Goal: Information Seeking & Learning: Learn about a topic

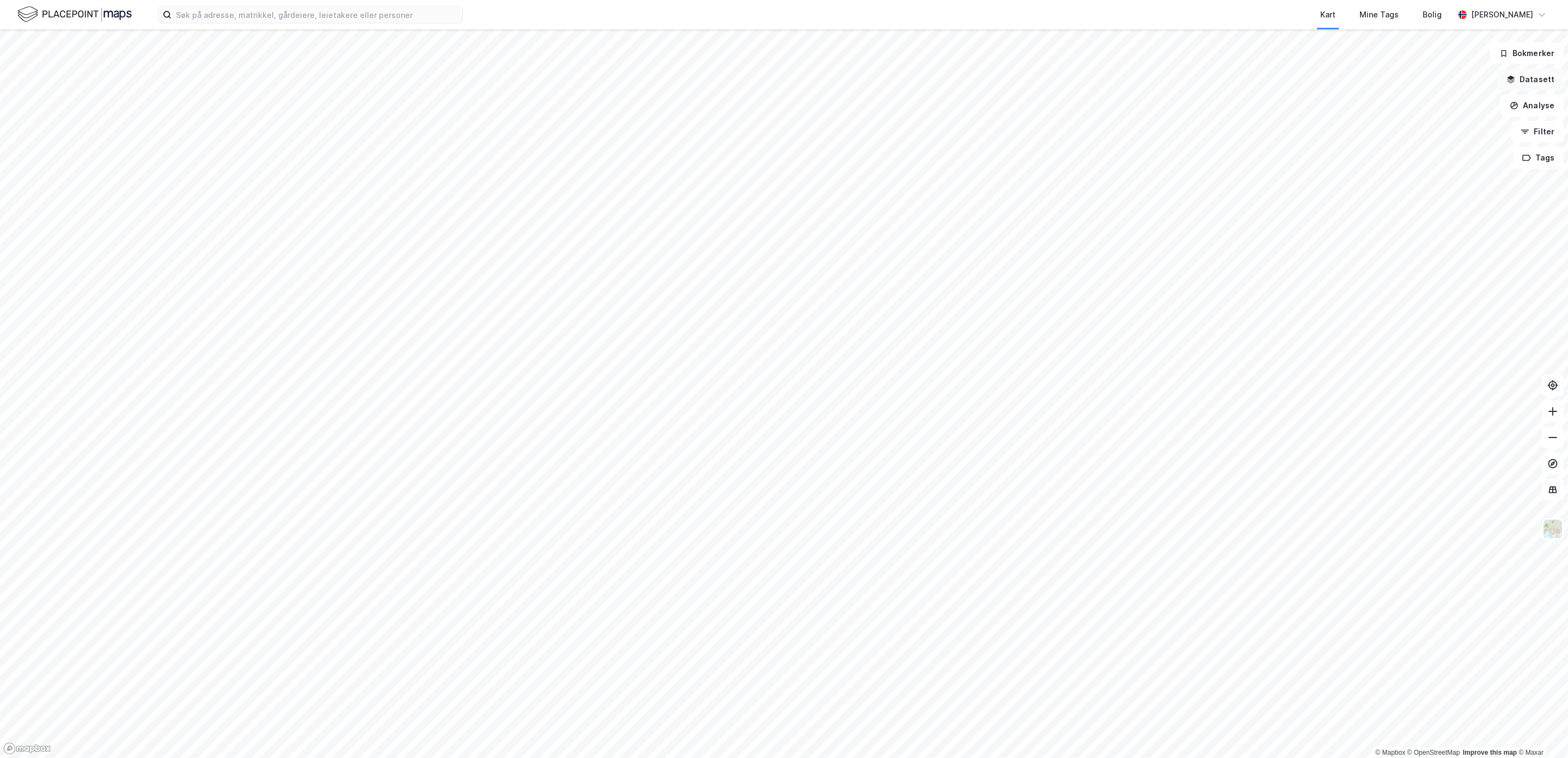
click at [1527, 81] on button "Datasett" at bounding box center [1531, 79] width 67 height 21
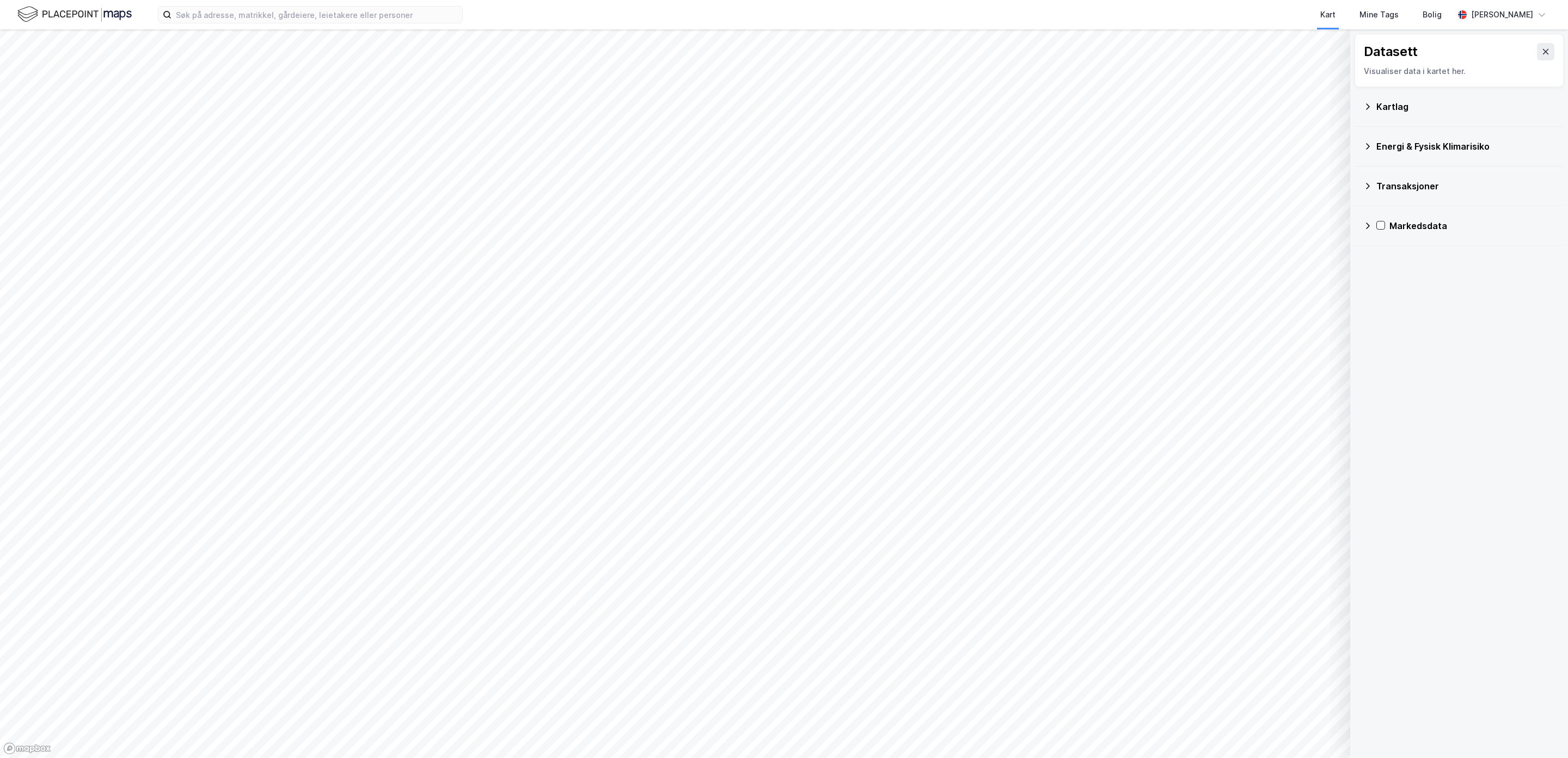
click at [1366, 113] on div "Kartlag" at bounding box center [1459, 106] width 191 height 26
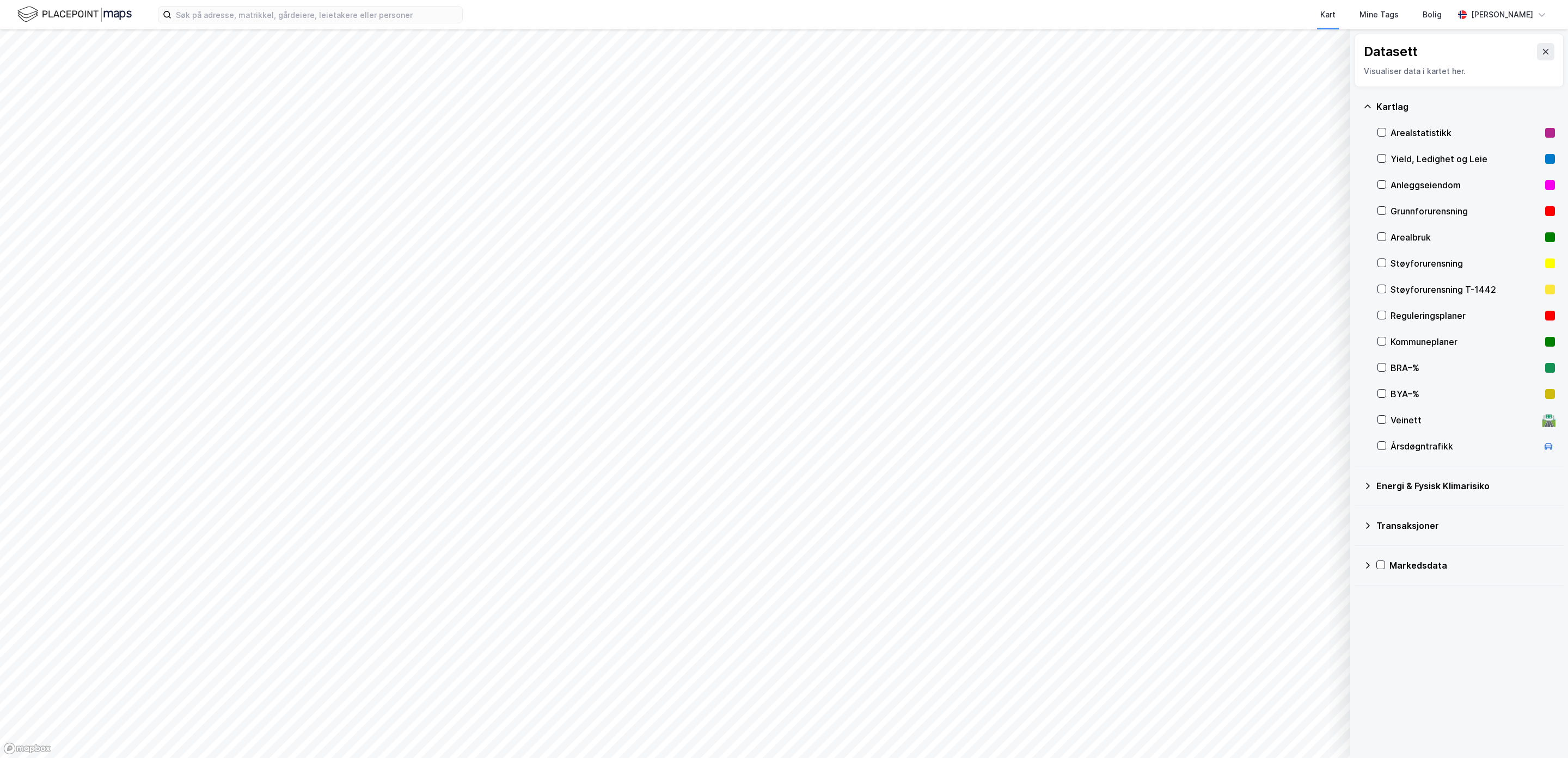
click at [1423, 154] on div "Yield, Ledighet og Leie" at bounding box center [1465, 159] width 150 height 13
click at [1382, 133] on icon at bounding box center [1382, 132] width 7 height 7
click at [1286, 734] on button "Vis" at bounding box center [1294, 730] width 90 height 18
click at [1328, 704] on icon at bounding box center [1328, 706] width 9 height 9
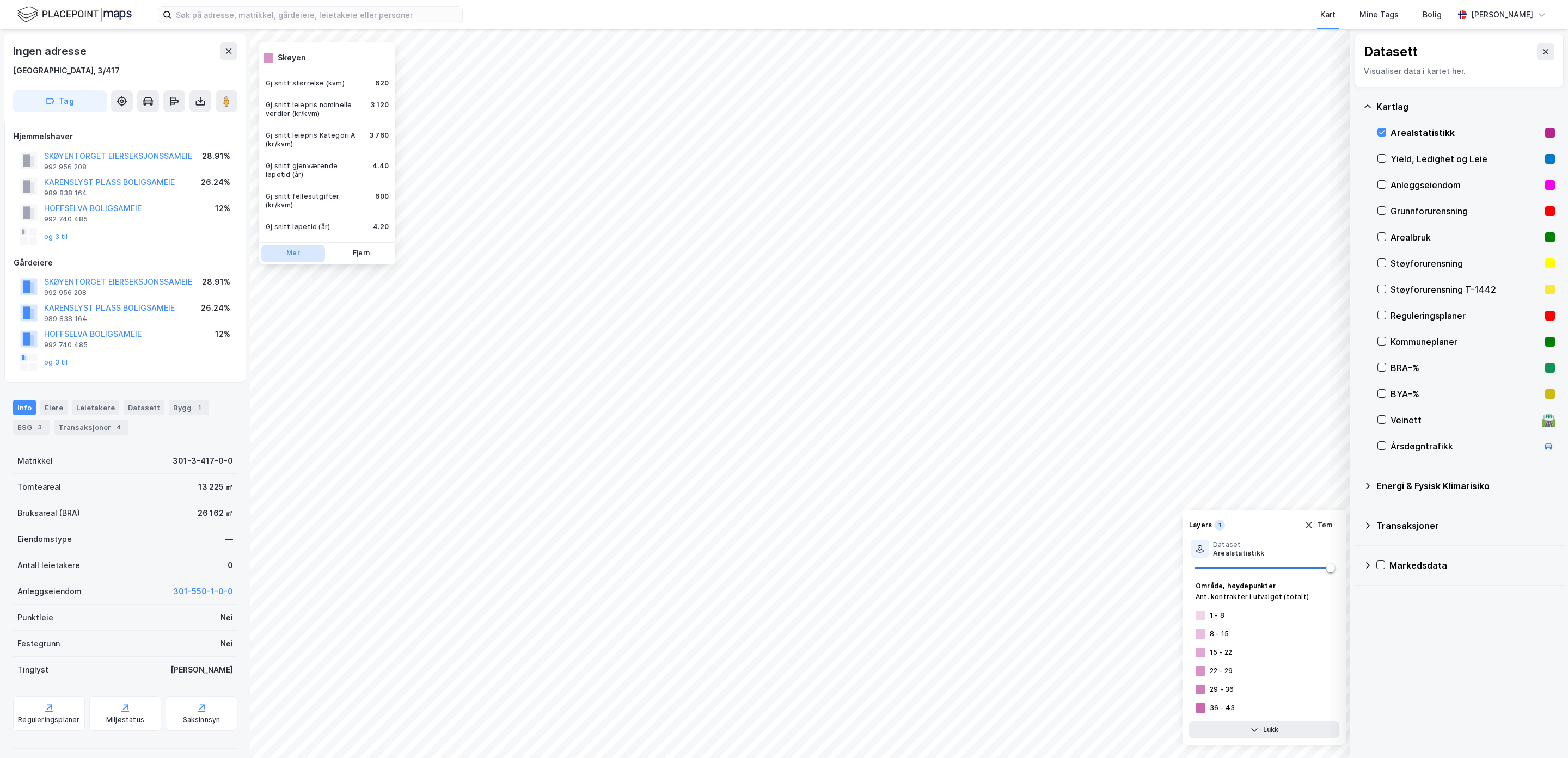
click at [283, 250] on button "Mer" at bounding box center [293, 253] width 64 height 18
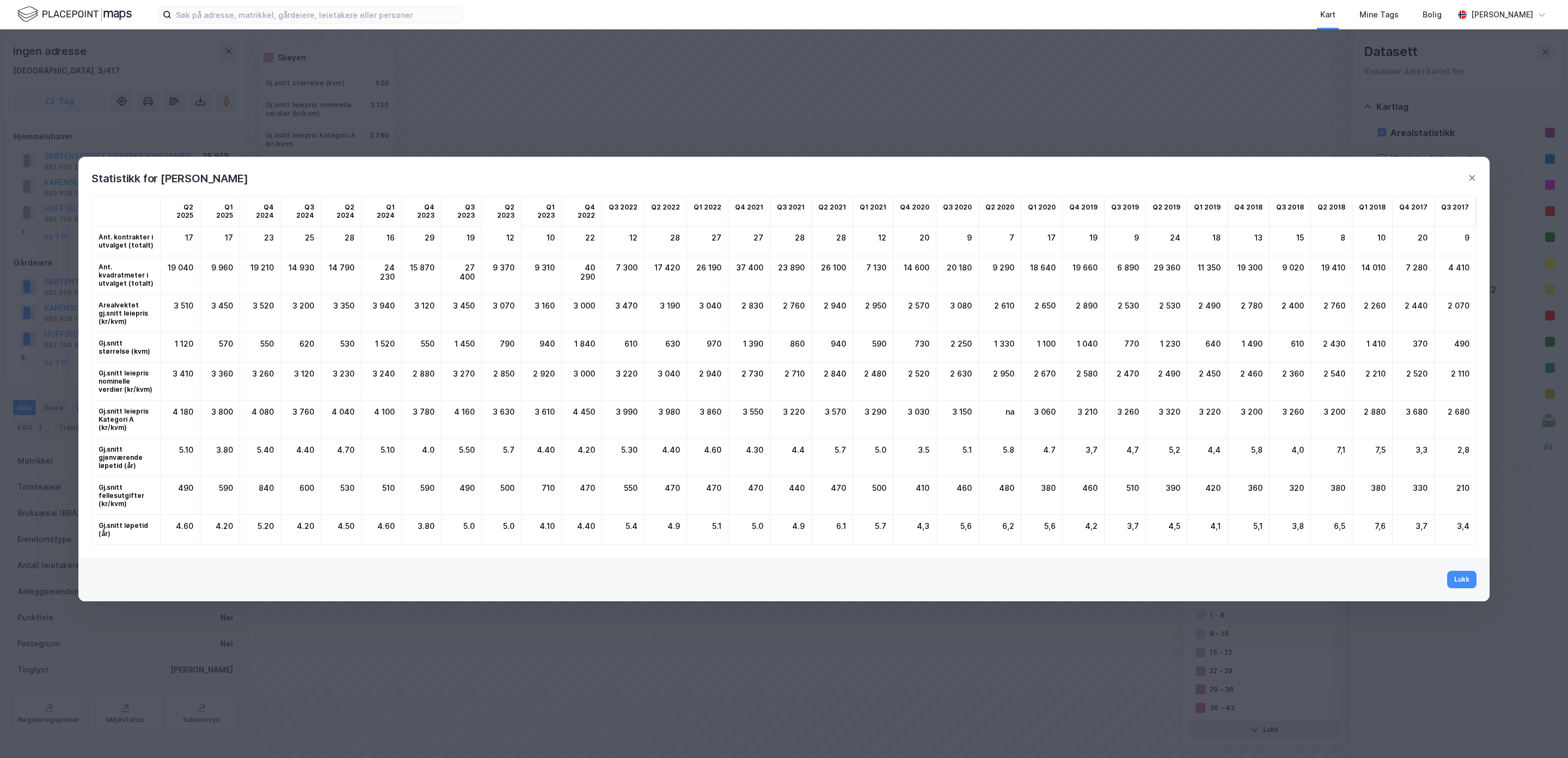
click at [200, 282] on div "19 040" at bounding box center [180, 276] width 40 height 38
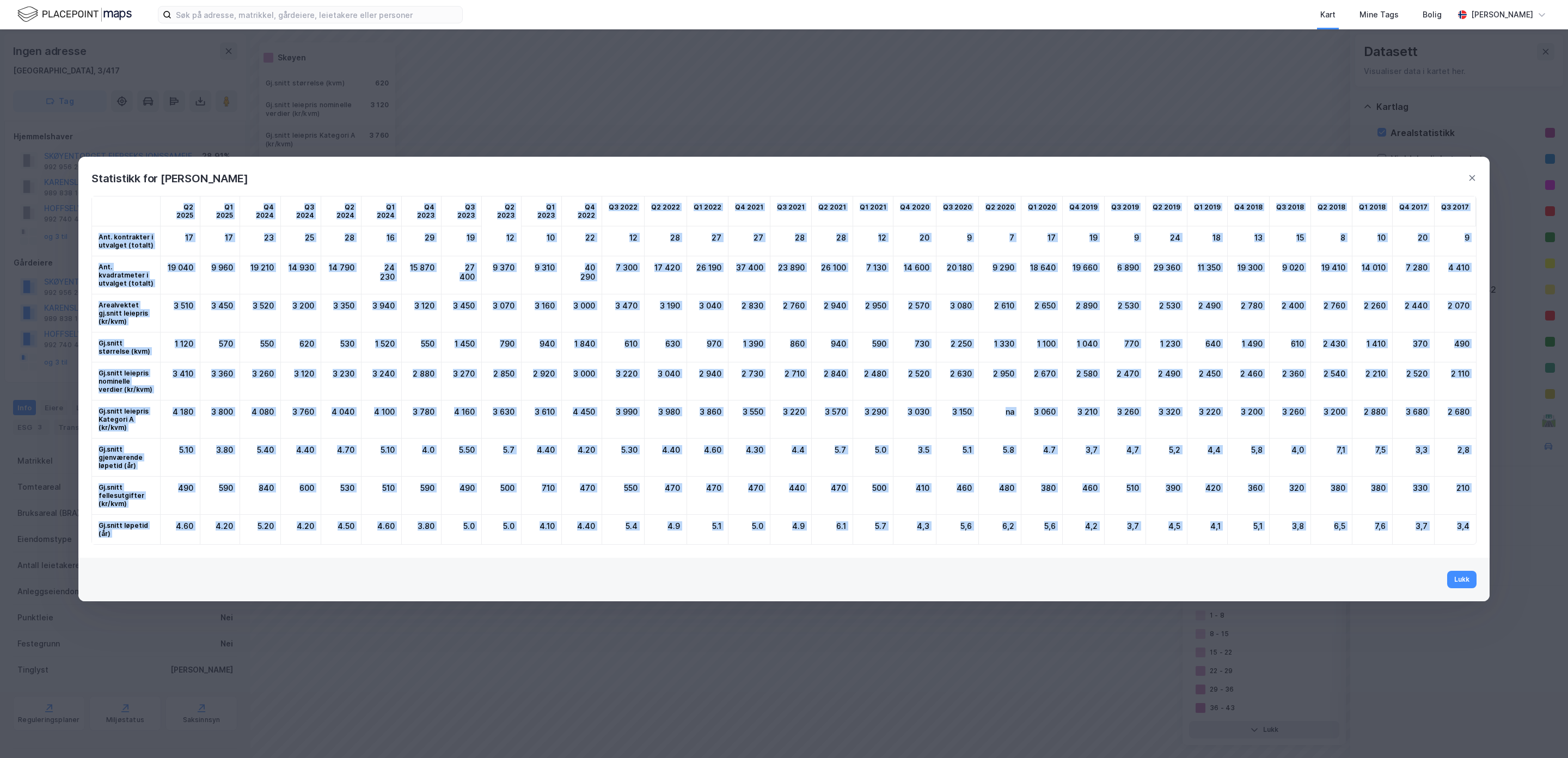
drag, startPoint x: 108, startPoint y: 224, endPoint x: 1477, endPoint y: 511, distance: 1398.8
click at [1477, 511] on div "Q2 2025 Q1 2025 Q4 2024 Q3 2024 Q2 2024 Q1 2024 Q4 2023 Q3 2023 Q2 2023 Q1 2023…" at bounding box center [784, 372] width 1411 height 371
copy div "L1 6552 I2 4204 D4 4437 S0 1484 A7 7765 C9 4444 A0 5243 E6 7784 S5 0844 D4 2442…"
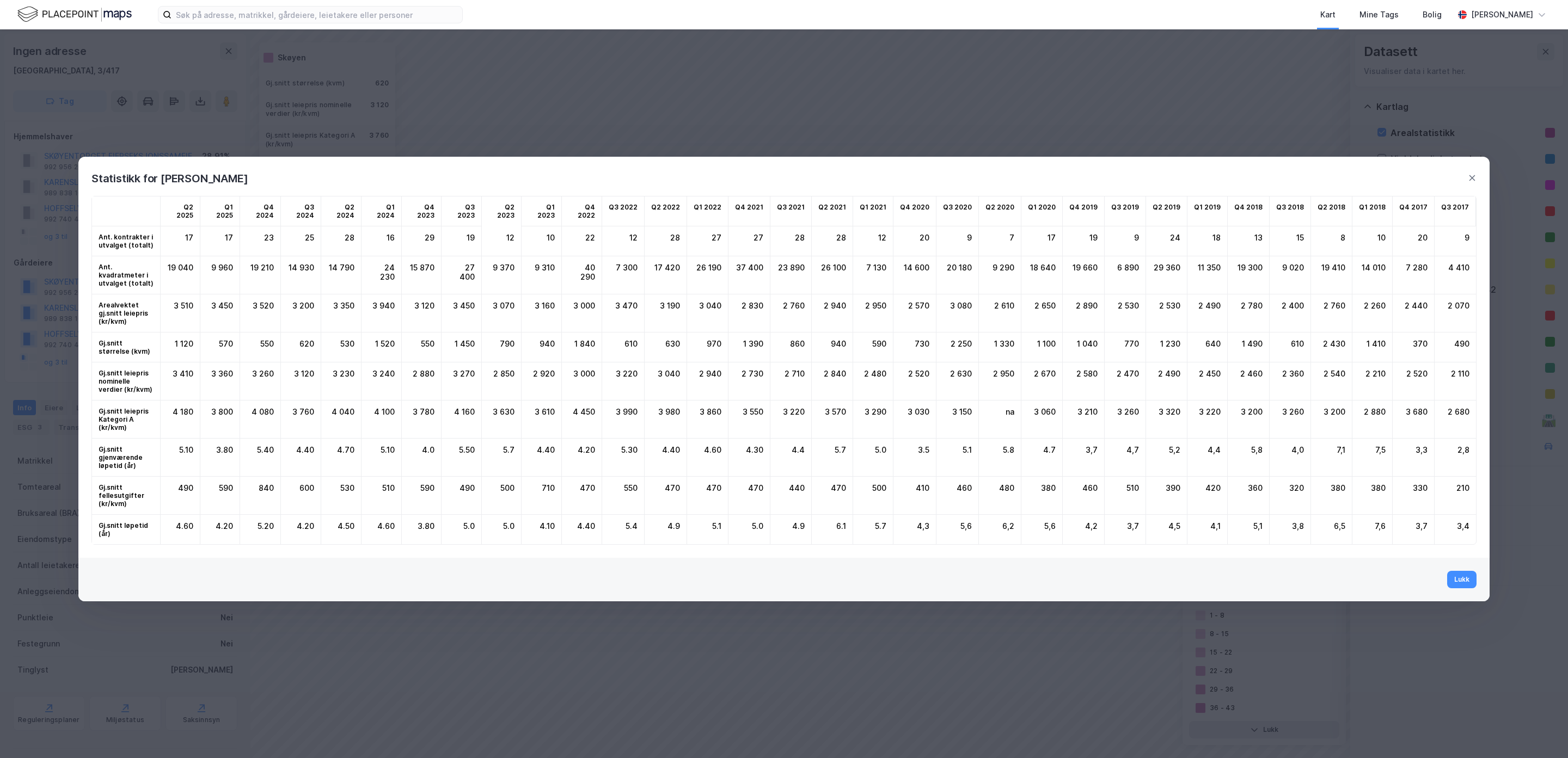
click at [852, 558] on div "Lukk" at bounding box center [784, 579] width 1411 height 44
click at [1456, 571] on button "Lukk" at bounding box center [1462, 580] width 30 height 18
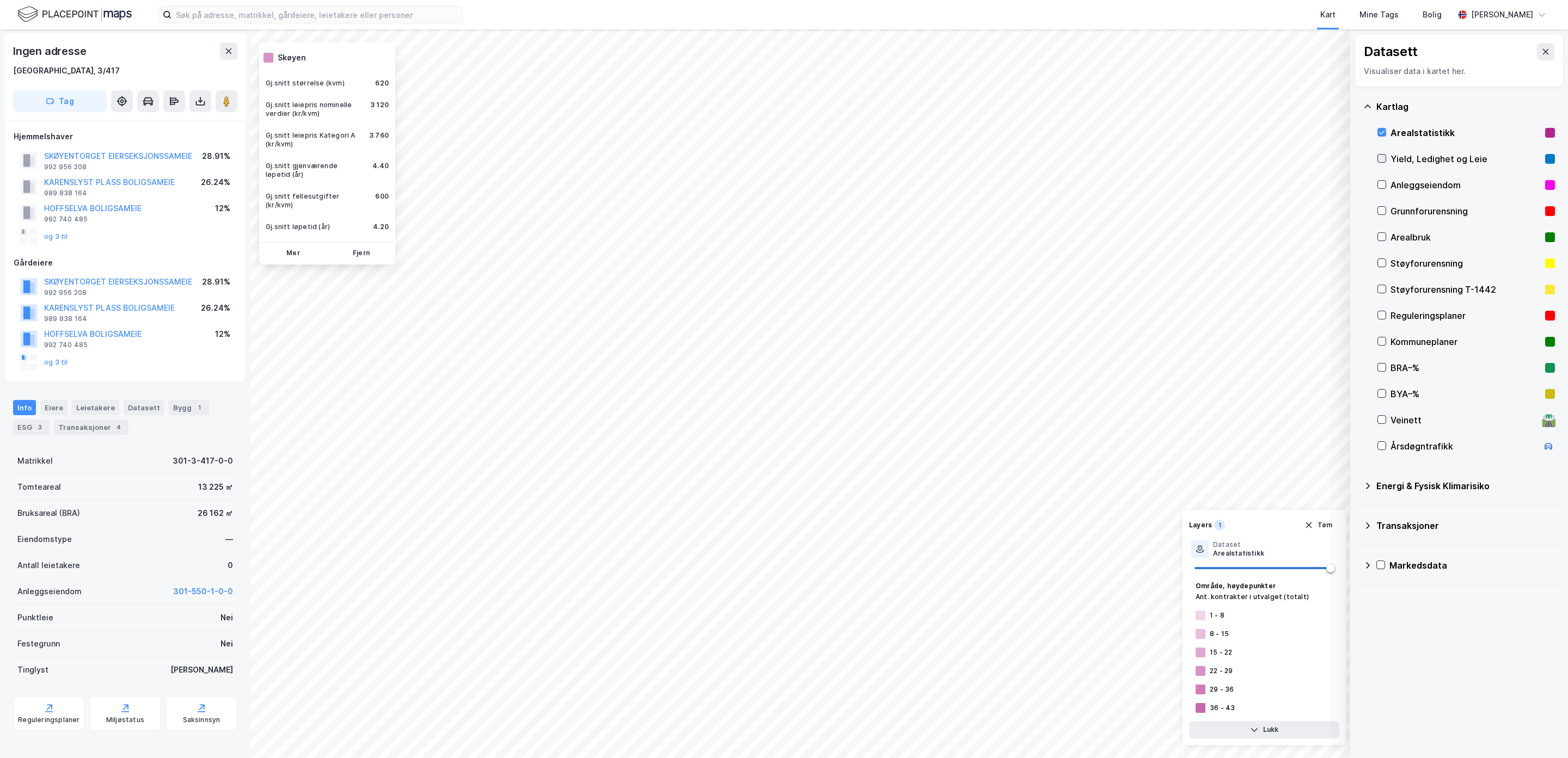
click at [1384, 160] on icon at bounding box center [1382, 158] width 7 height 7
click at [231, 47] on button at bounding box center [229, 51] width 18 height 18
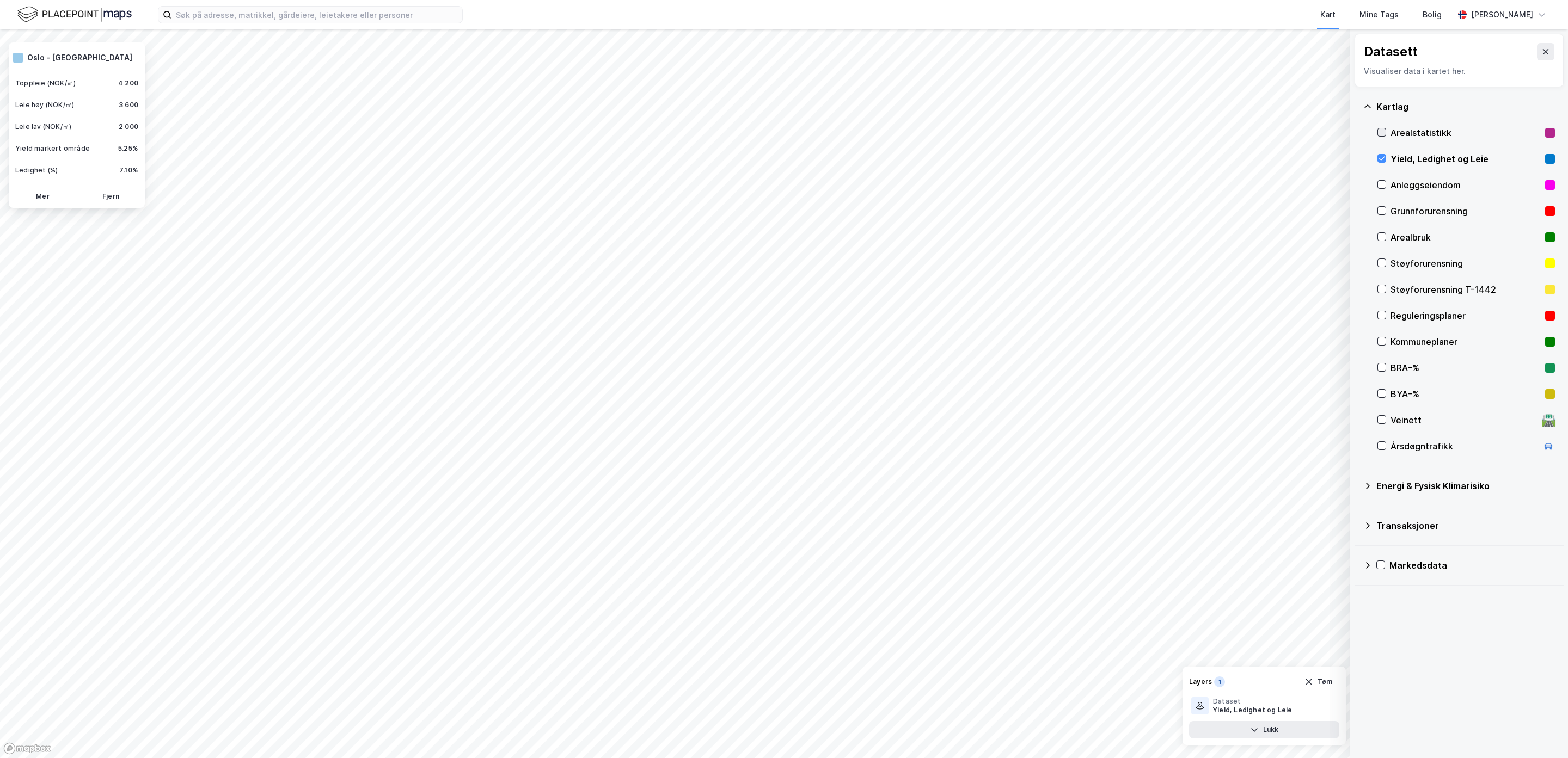
click at [1384, 132] on icon at bounding box center [1382, 132] width 6 height 4
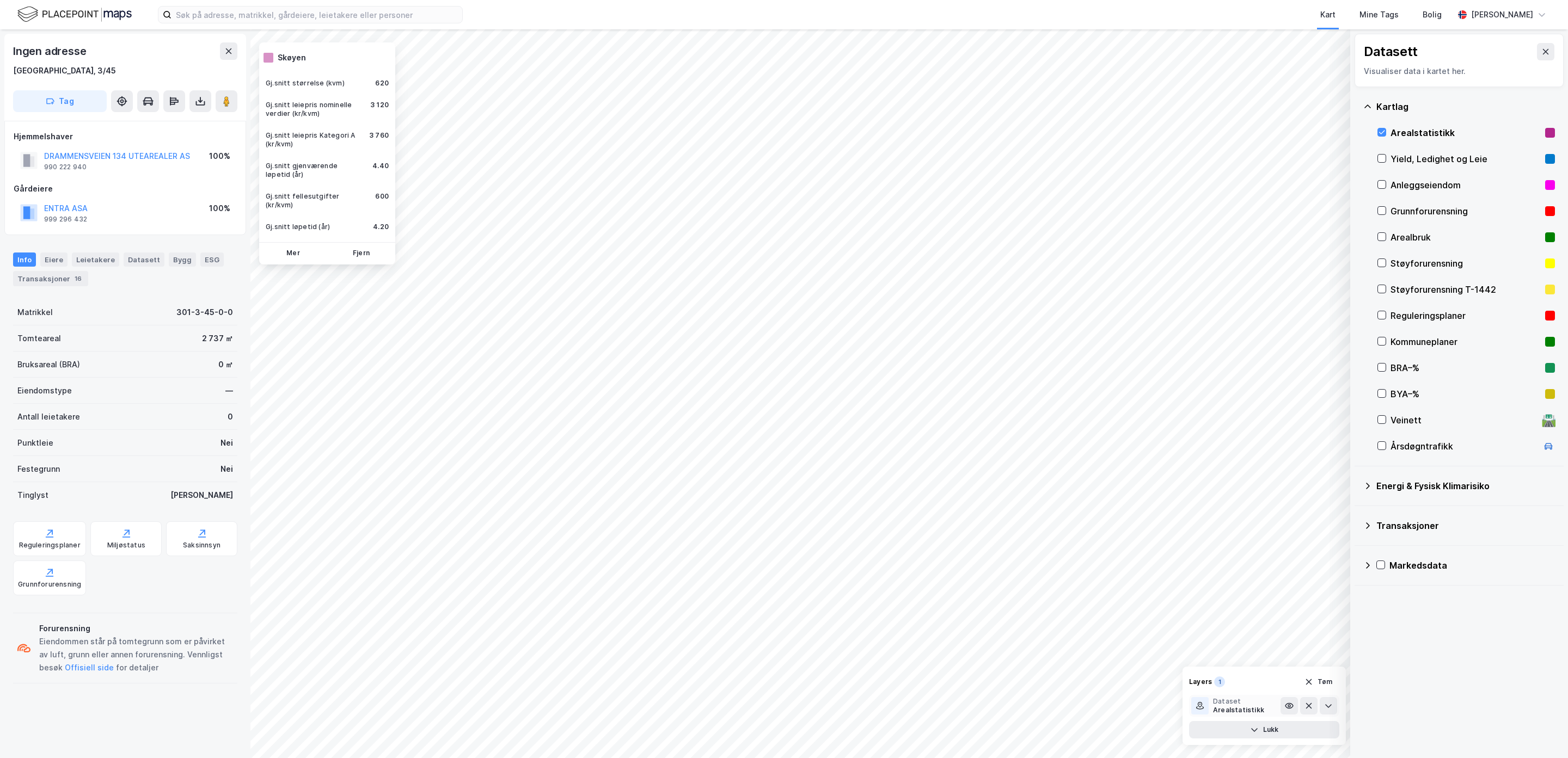
click at [1238, 706] on div "Arealstatistikk" at bounding box center [1238, 710] width 51 height 9
click at [1326, 706] on icon at bounding box center [1328, 706] width 9 height 9
click at [294, 250] on button "Mer" at bounding box center [293, 253] width 64 height 18
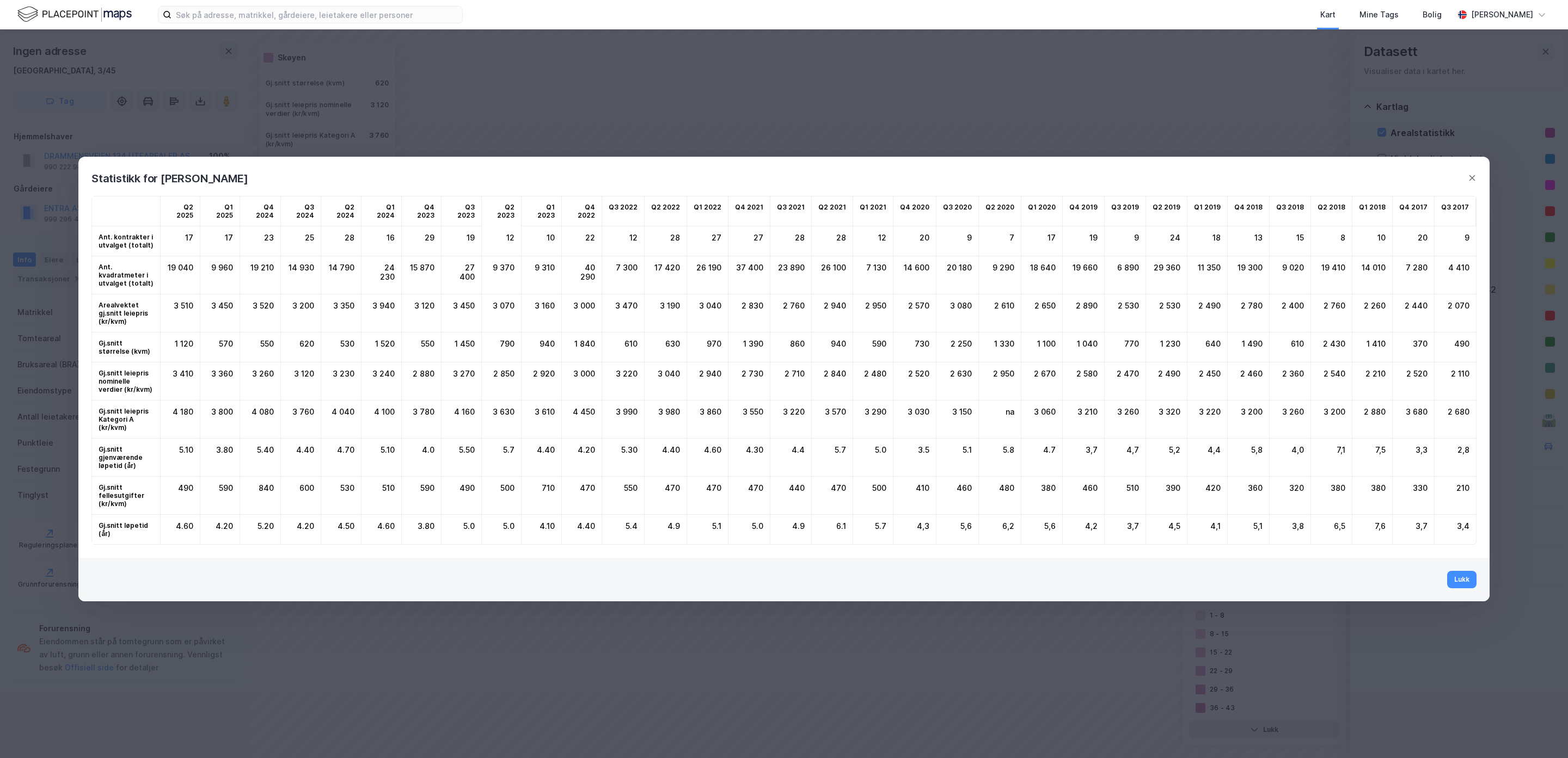
click at [143, 355] on td "Gj.snitt størrelse (kvm)" at bounding box center [126, 347] width 69 height 30
click at [178, 221] on td "Q2 2025" at bounding box center [180, 211] width 40 height 30
click at [175, 226] on td "Q2 2025" at bounding box center [180, 211] width 40 height 30
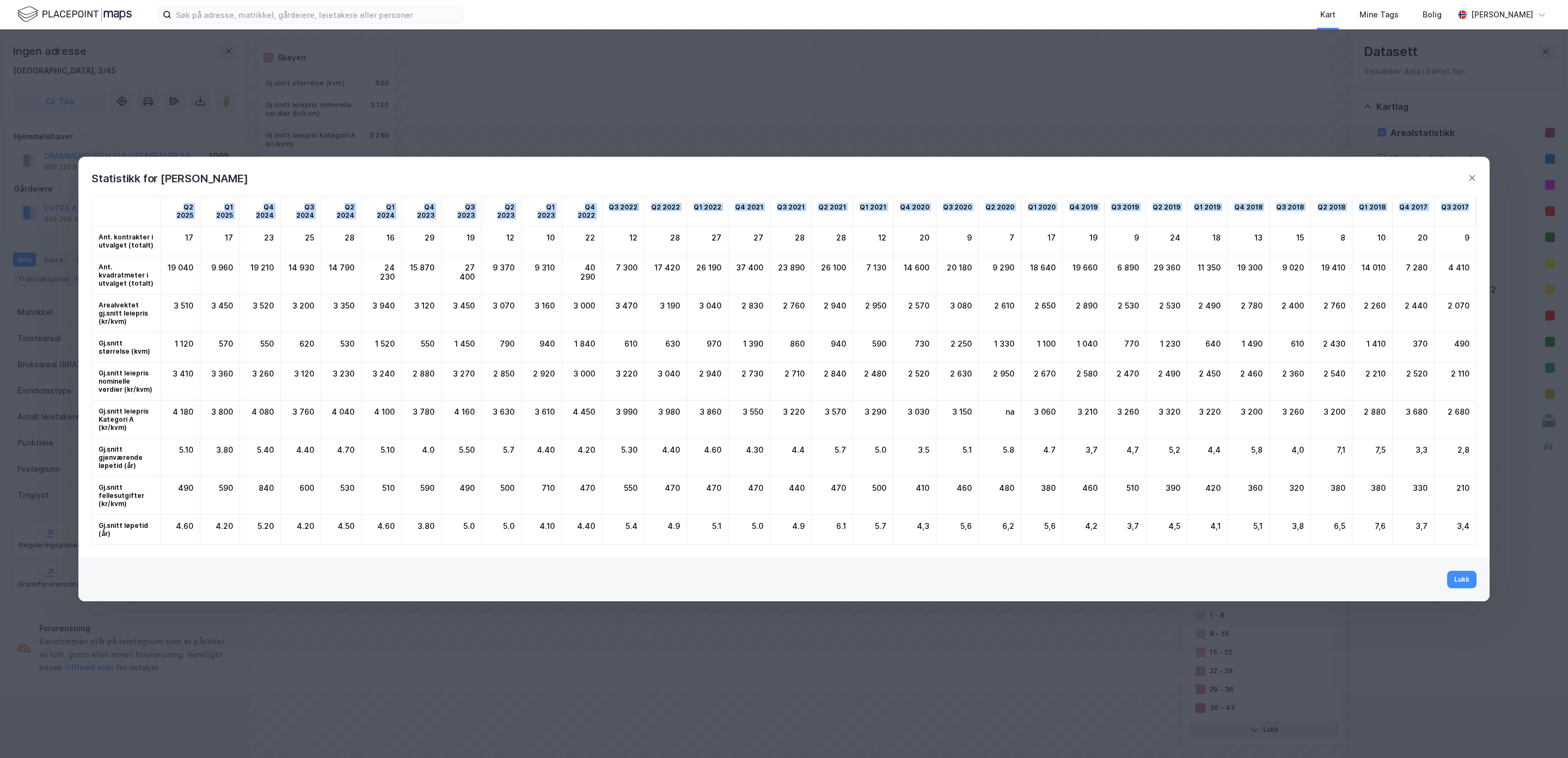
drag, startPoint x: 177, startPoint y: 228, endPoint x: 1469, endPoint y: 220, distance: 1292.0
click at [1469, 220] on div "Q2 2025 Q1 2025 Q4 2024 Q3 2024 Q2 2024 Q1 2024 Q4 2023 Q3 2023 Q2 2023 Q1 2023…" at bounding box center [784, 370] width 1385 height 349
copy div "Q2 2025 Q1 2025 Q4 2024 Q3 2024 Q2 2024 Q1 2024 Q4 2023 Q3 2023 Q2 2023 Q1 2023…"
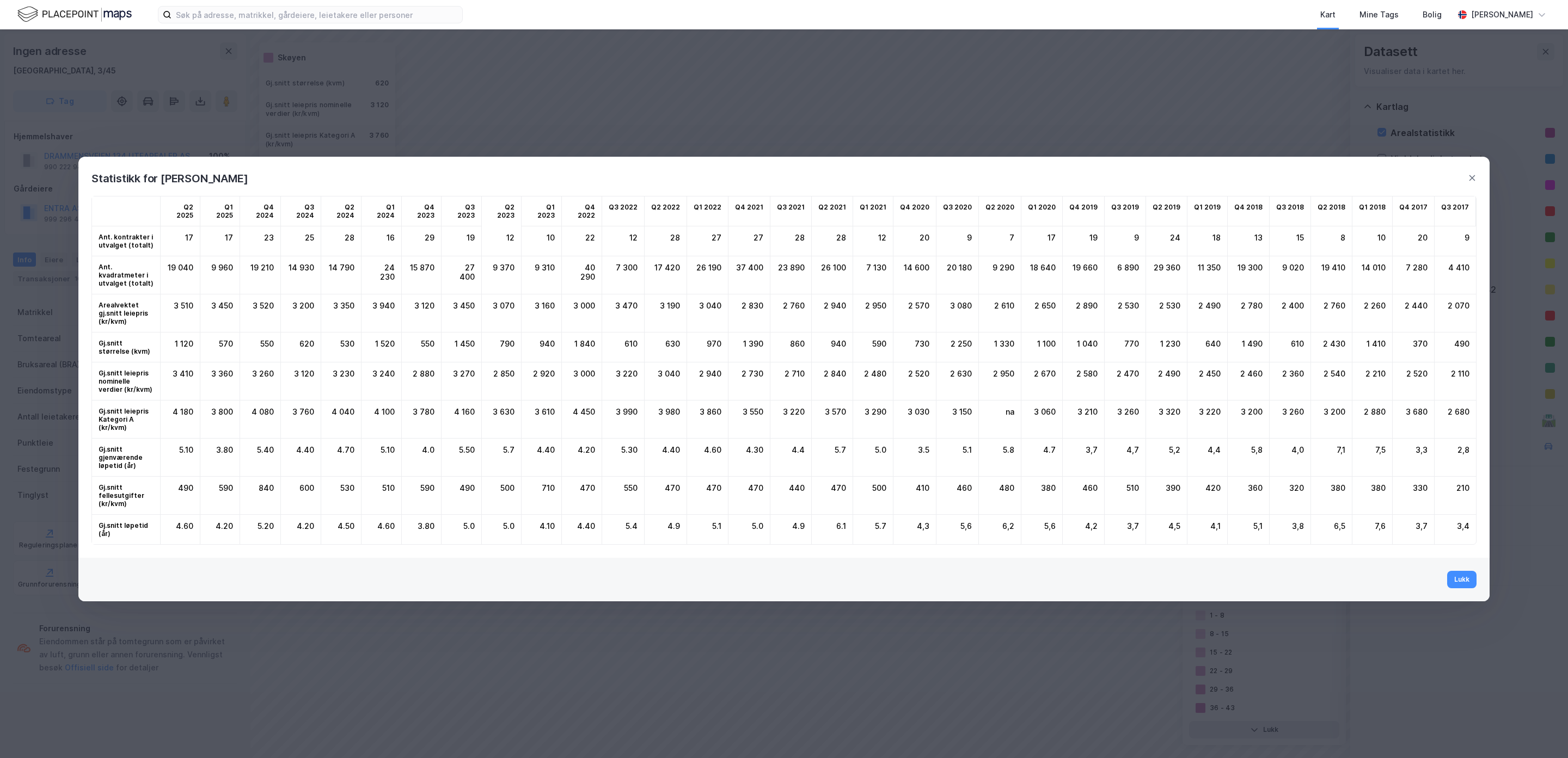
click at [348, 256] on div "28" at bounding box center [342, 241] width 41 height 30
drag, startPoint x: 178, startPoint y: 226, endPoint x: 265, endPoint y: 228, distance: 87.0
click at [265, 228] on div "Q2 2025 Q1 2025 Q4 2024 Q3 2024 Q2 2024 Q1 2024 Q4 2023 Q3 2023 Q2 2023 Q1 2023…" at bounding box center [784, 370] width 1385 height 349
drag, startPoint x: 265, startPoint y: 228, endPoint x: 200, endPoint y: 228, distance: 65.0
click at [200, 226] on td "Q2 2025" at bounding box center [180, 211] width 40 height 30
